Goal: Task Accomplishment & Management: Manage account settings

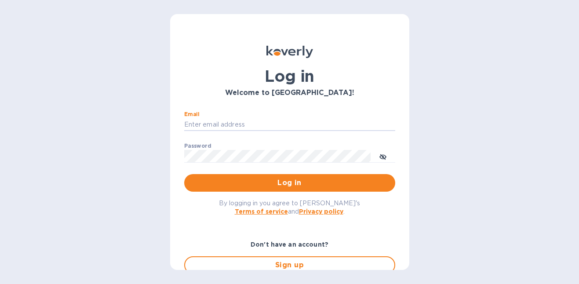
click at [0, 283] on com-1password-button at bounding box center [0, 284] width 0 height 0
type input "[PERSON_NAME][EMAIL_ADDRESS][PERSON_NAME][DOMAIN_NAME]"
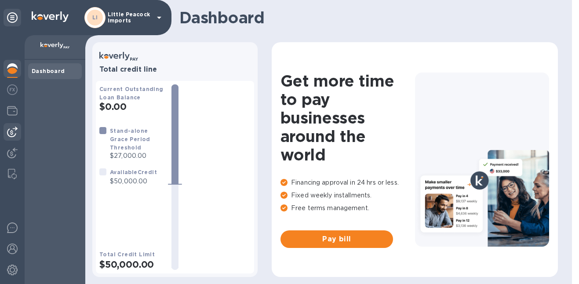
click at [14, 140] on div at bounding box center [13, 132] width 18 height 18
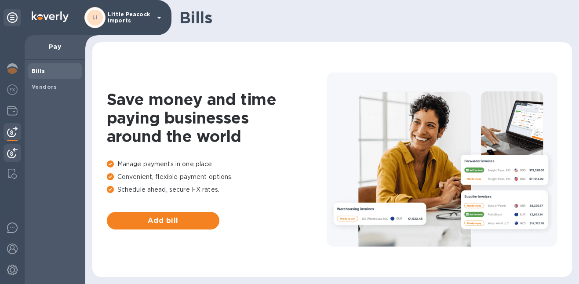
click at [14, 151] on img at bounding box center [12, 153] width 11 height 11
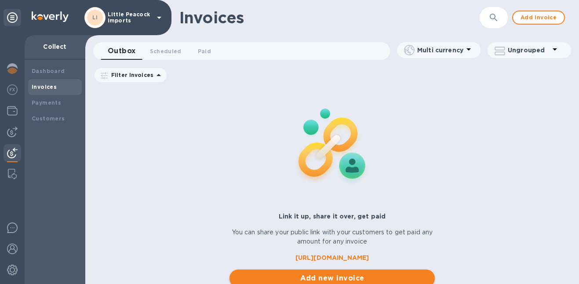
click at [350, 277] on span "Add new invoice" at bounding box center [332, 278] width 192 height 11
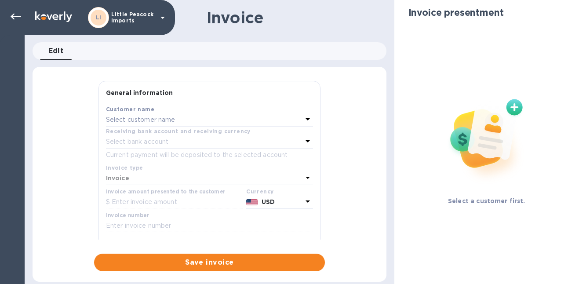
click at [181, 120] on div "Select customer name" at bounding box center [204, 120] width 196 height 12
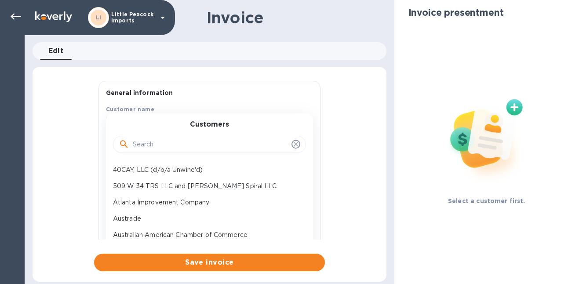
click at [177, 147] on input "text" at bounding box center [210, 144] width 155 height 13
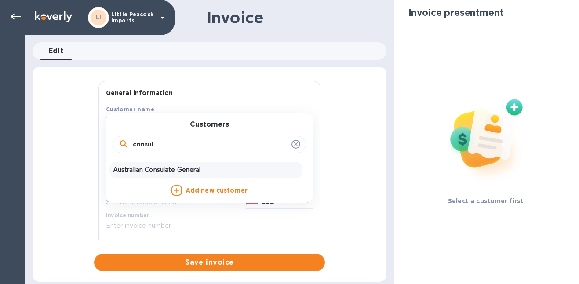
type input "consul"
click at [170, 171] on p "Australian Consulate General" at bounding box center [206, 169] width 186 height 9
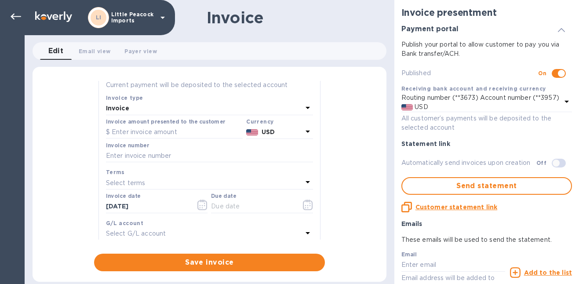
scroll to position [83, 0]
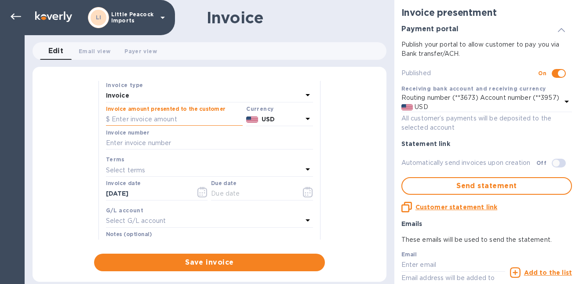
click at [176, 119] on input "text" at bounding box center [174, 119] width 137 height 13
type input "379.20"
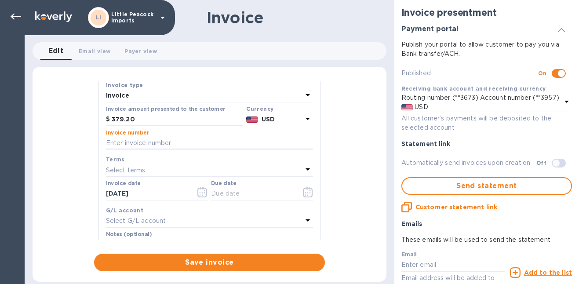
paste input "Martha.Evans@anu.edu.au"
type input "Martha.Evans@anu.edu.au"
paste input "LP2508184"
type input "LP2508184"
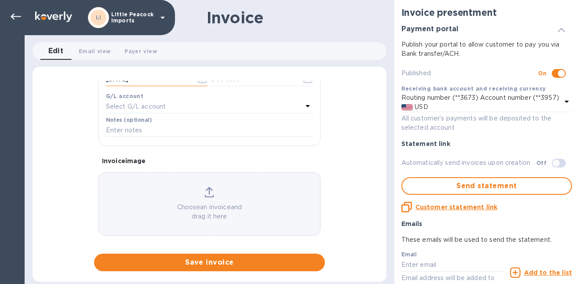
scroll to position [205, 0]
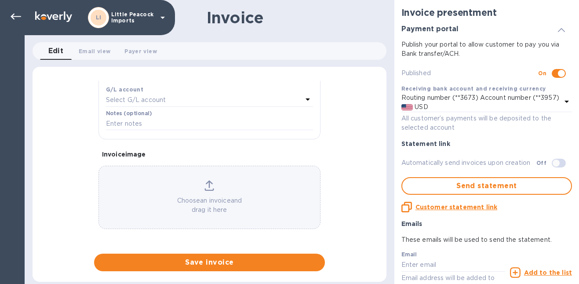
click at [214, 176] on div "Choose an invoice and drag it here" at bounding box center [209, 197] width 222 height 63
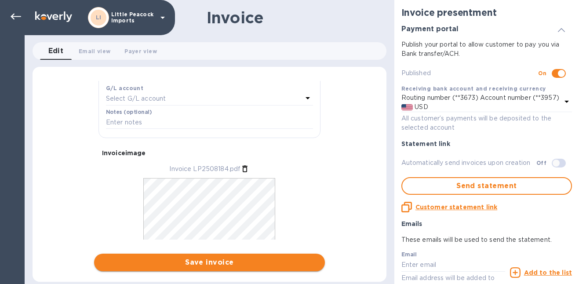
click at [267, 263] on span "Save invoice" at bounding box center [209, 262] width 217 height 11
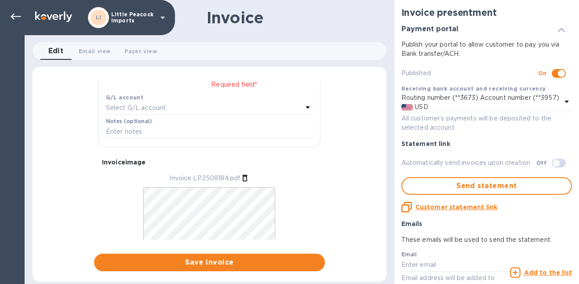
scroll to position [137, 0]
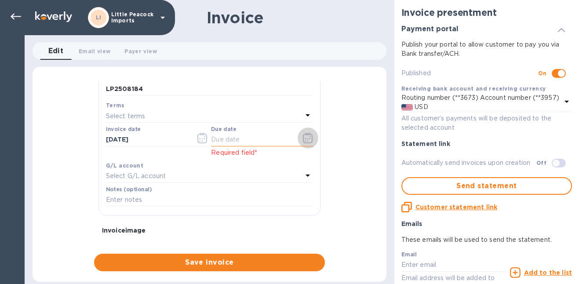
click at [307, 141] on icon "button" at bounding box center [307, 140] width 1 height 1
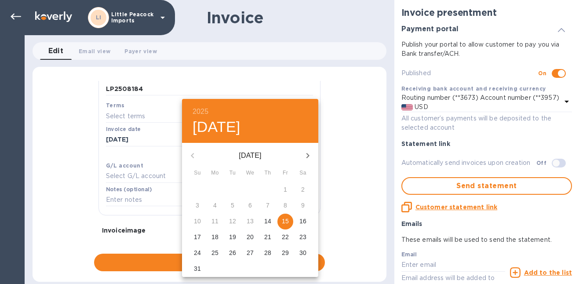
click at [282, 220] on p "15" at bounding box center [285, 221] width 7 height 9
type input "08/15/2025"
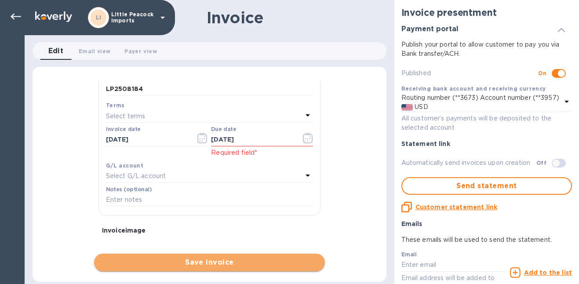
click at [230, 261] on span "Save invoice" at bounding box center [209, 262] width 217 height 11
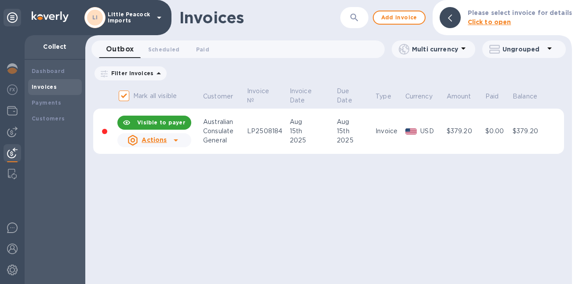
click at [172, 138] on icon at bounding box center [175, 140] width 11 height 11
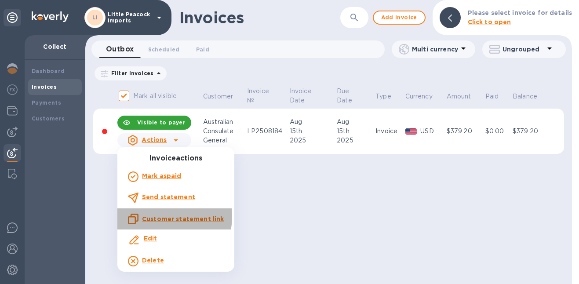
click at [156, 216] on u "Customer statement link" at bounding box center [183, 218] width 82 height 7
